Goal: Navigation & Orientation: Find specific page/section

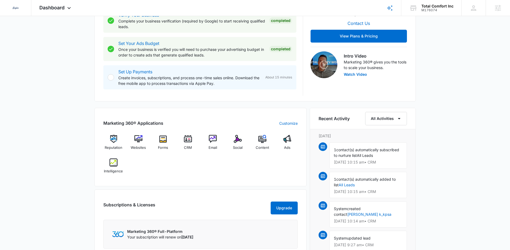
scroll to position [138, 0]
click at [463, 102] on div "[DATE] is [DATE] Good morning, [PERSON_NAME]! Contacts You have 19,225 contacts…" at bounding box center [255, 129] width 510 height 491
click at [138, 146] on span "Websites" at bounding box center [138, 147] width 15 height 5
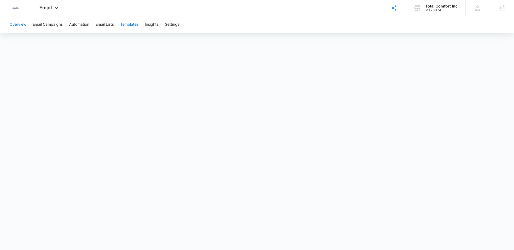
click at [129, 24] on button "Templates" at bounding box center [129, 24] width 18 height 17
click at [18, 23] on button "Overview" at bounding box center [18, 24] width 17 height 17
click at [128, 24] on button "Templates" at bounding box center [129, 24] width 18 height 17
drag, startPoint x: 127, startPoint y: 25, endPoint x: 63, endPoint y: 91, distance: 92.1
click at [127, 25] on button "Templates" at bounding box center [129, 24] width 18 height 17
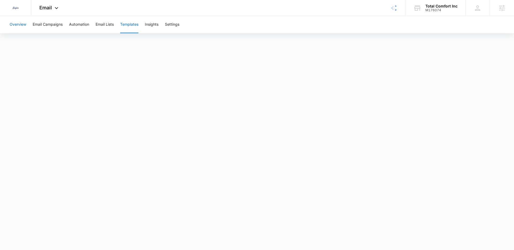
click at [20, 28] on button "Overview" at bounding box center [18, 24] width 17 height 17
drag, startPoint x: 131, startPoint y: 26, endPoint x: 115, endPoint y: 53, distance: 30.7
click at [131, 27] on button "Templates" at bounding box center [129, 24] width 18 height 17
click at [82, 24] on button "Automation" at bounding box center [79, 24] width 20 height 17
